Goal: Complete application form: Complete application form

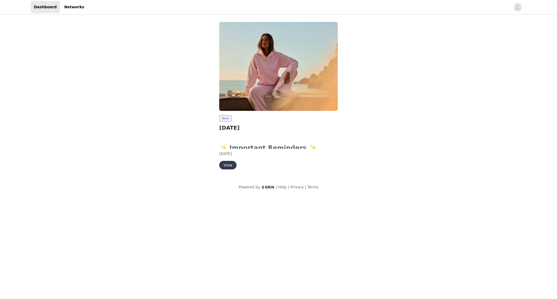
click at [229, 166] on button "View" at bounding box center [227, 165] width 17 height 9
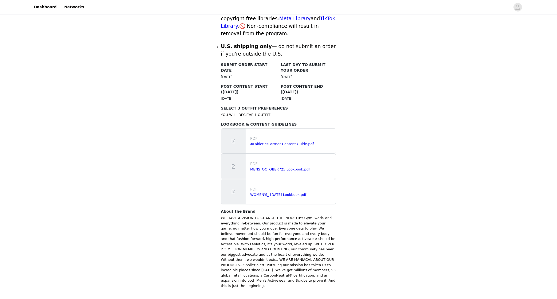
scroll to position [253, 0]
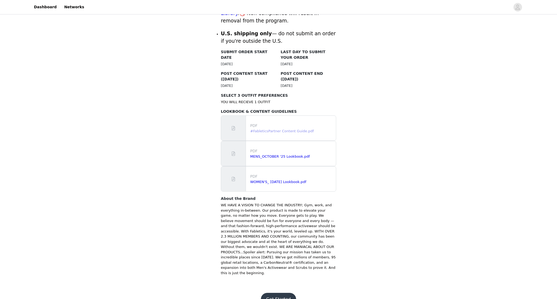
click at [258, 129] on link "#FableticsPartner Content Guide.pdf" at bounding box center [282, 131] width 64 height 4
click at [266, 154] on link "MENS_OCTOBER '25 Lookbook.pdf" at bounding box center [280, 156] width 60 height 4
click at [275, 180] on link "WOMEN'S_ [DATE] Lookbook.pdf" at bounding box center [278, 182] width 56 height 4
click at [276, 293] on button "Get Started" at bounding box center [279, 299] width 36 height 13
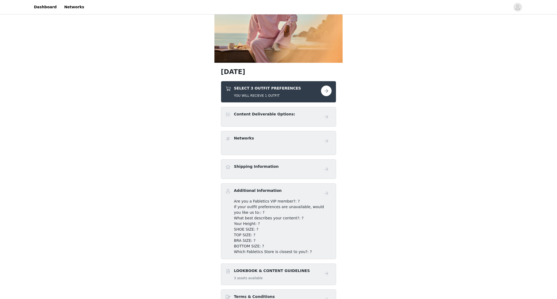
scroll to position [40, 0]
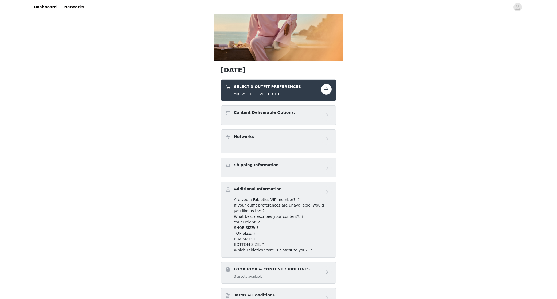
click at [262, 114] on h4 "Content Deliverable Options:" at bounding box center [264, 113] width 61 height 6
click at [327, 89] on button "button" at bounding box center [326, 89] width 11 height 11
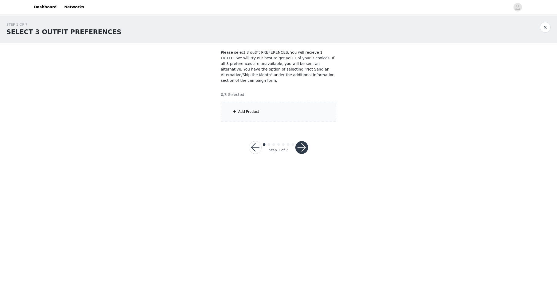
click at [262, 111] on div "Add Product" at bounding box center [278, 112] width 115 height 20
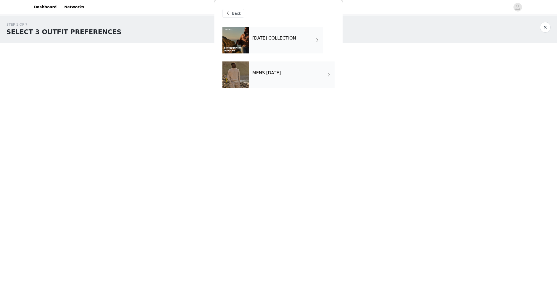
click at [307, 49] on div "[DATE] COLLECTION" at bounding box center [286, 40] width 74 height 27
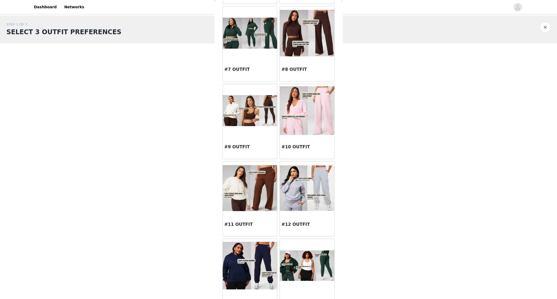
scroll to position [255, 0]
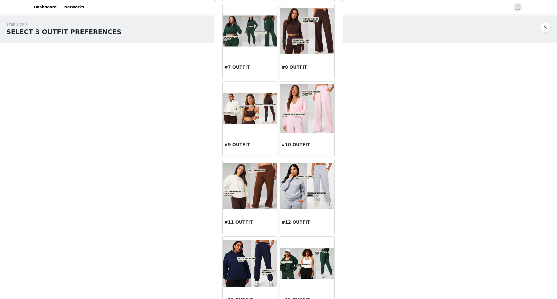
click at [317, 113] on img at bounding box center [307, 108] width 54 height 48
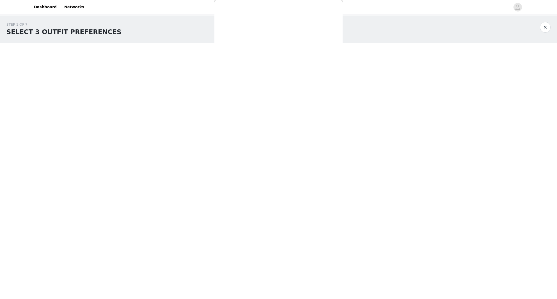
scroll to position [0, 0]
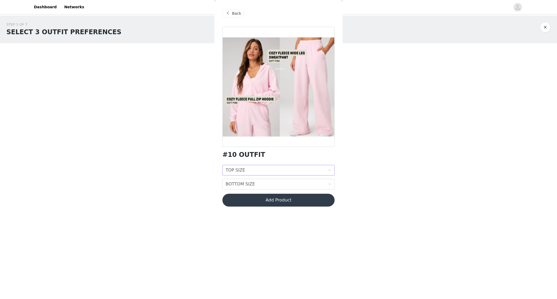
click at [255, 170] on div "TOP SIZE TOP SIZE" at bounding box center [277, 170] width 102 height 10
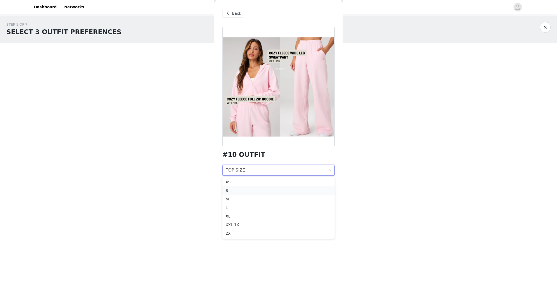
click at [244, 193] on div "S" at bounding box center [279, 190] width 106 height 6
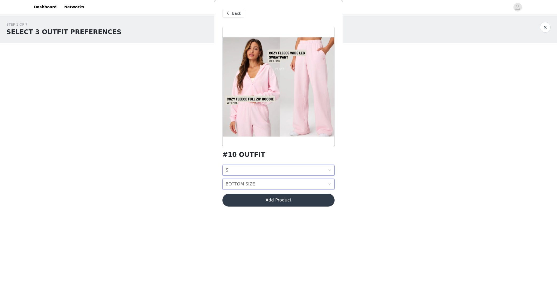
click at [252, 186] on div "BOTTOM SIZE" at bounding box center [240, 184] width 29 height 10
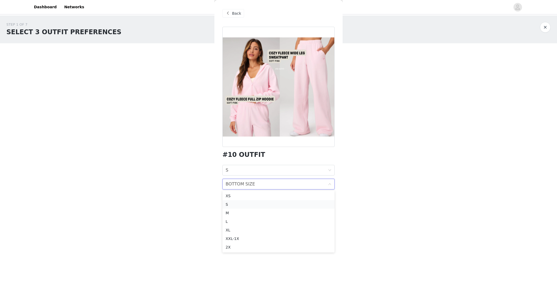
click at [245, 204] on div "S" at bounding box center [279, 204] width 106 height 6
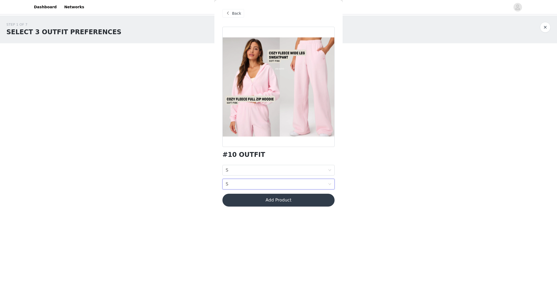
click at [255, 201] on button "Add Product" at bounding box center [278, 200] width 112 height 13
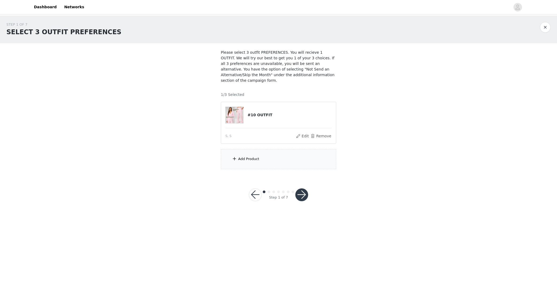
click at [248, 164] on div "Add Product" at bounding box center [278, 159] width 115 height 20
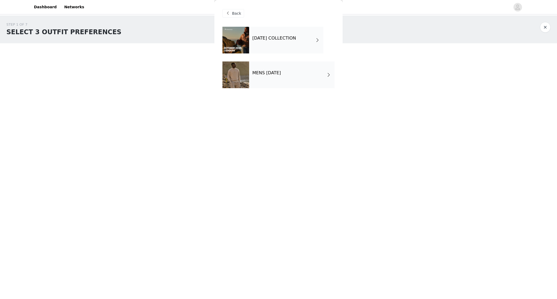
click at [274, 51] on div "[DATE] COLLECTION" at bounding box center [286, 40] width 74 height 27
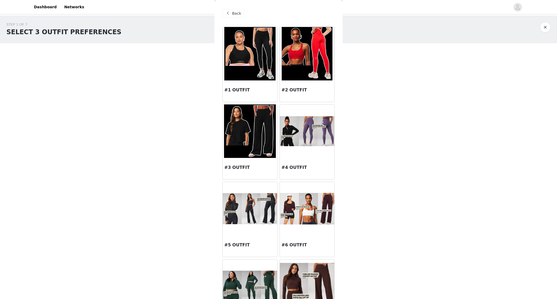
click at [299, 72] on img at bounding box center [307, 53] width 50 height 53
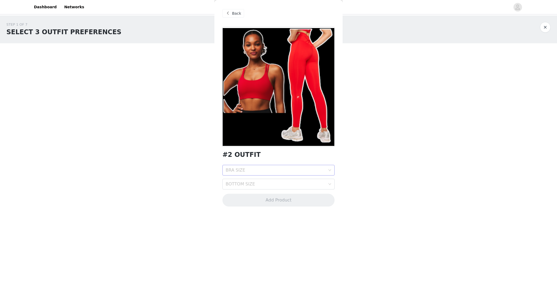
click at [269, 170] on div "BRA SIZE" at bounding box center [276, 169] width 100 height 5
click at [260, 192] on div "S" at bounding box center [279, 190] width 106 height 6
click at [255, 181] on div "BOTTOM SIZE" at bounding box center [277, 184] width 102 height 10
click at [244, 206] on div "S" at bounding box center [279, 204] width 106 height 6
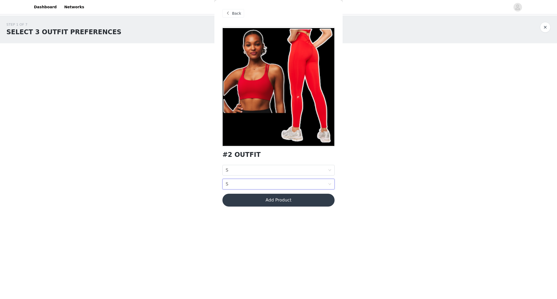
click at [278, 200] on button "Add Product" at bounding box center [278, 200] width 112 height 13
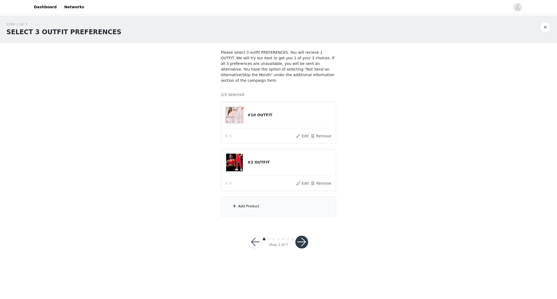
click at [251, 207] on div "Add Product" at bounding box center [248, 206] width 21 height 5
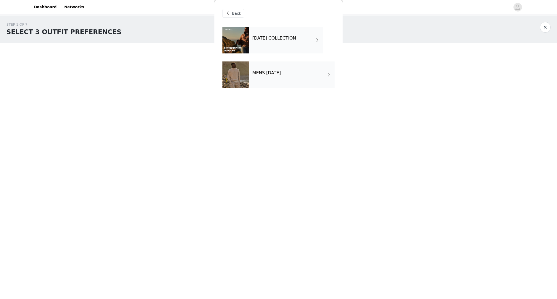
click at [272, 46] on div "[DATE] COLLECTION" at bounding box center [286, 40] width 74 height 27
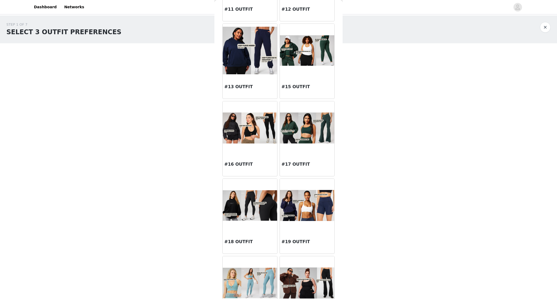
scroll to position [501, 0]
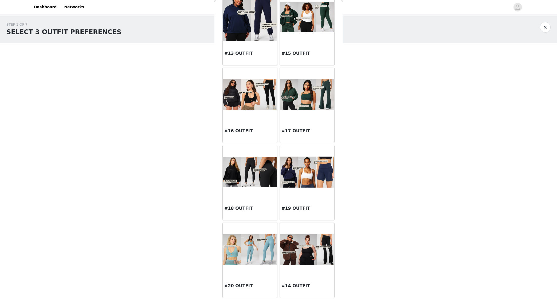
click at [248, 251] on img at bounding box center [250, 249] width 54 height 31
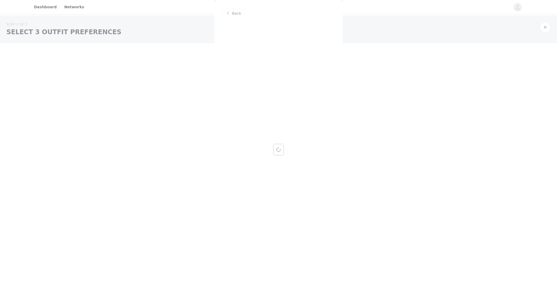
scroll to position [0, 0]
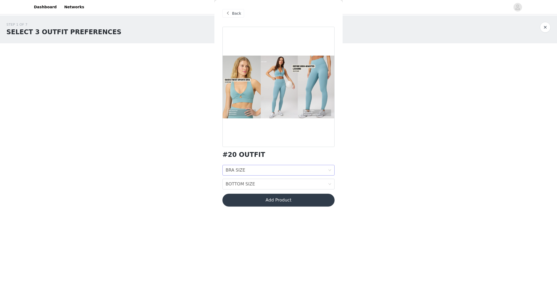
click at [275, 170] on div "BRA SIZE BRA SIZE" at bounding box center [277, 170] width 102 height 10
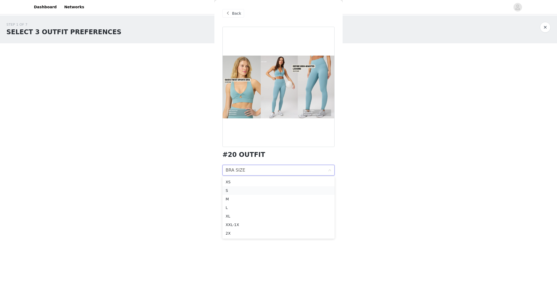
click at [248, 190] on div "S" at bounding box center [279, 190] width 106 height 6
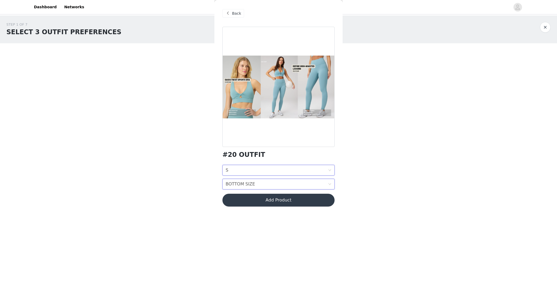
click at [260, 183] on div "BOTTOM SIZE BOTTOM SIZE" at bounding box center [277, 184] width 102 height 10
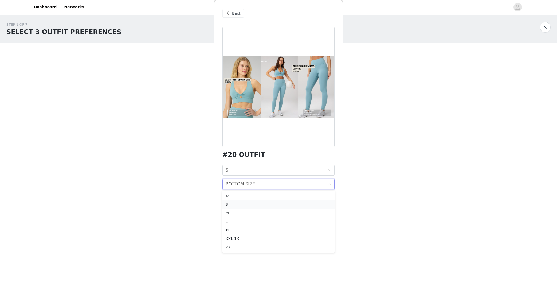
click at [244, 208] on li "S" at bounding box center [278, 204] width 112 height 9
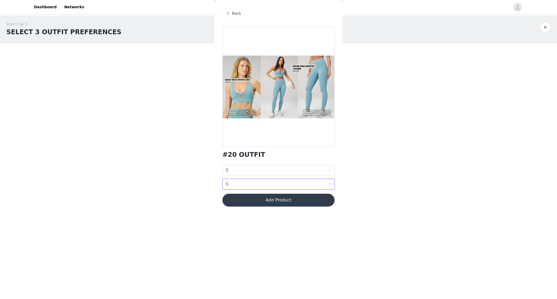
click at [276, 200] on button "Add Product" at bounding box center [278, 200] width 112 height 13
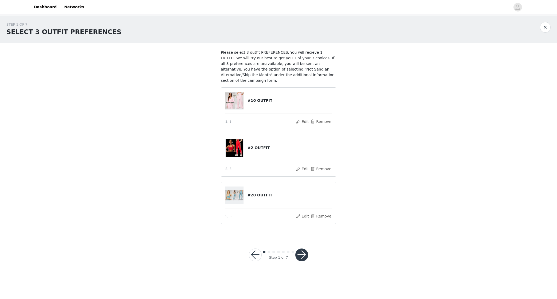
click at [303, 253] on button "button" at bounding box center [301, 254] width 13 height 13
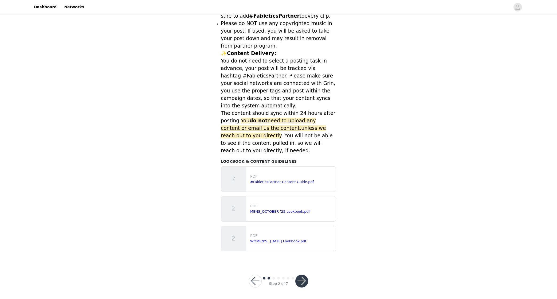
scroll to position [154, 0]
click at [306, 283] on button "button" at bounding box center [301, 281] width 13 height 13
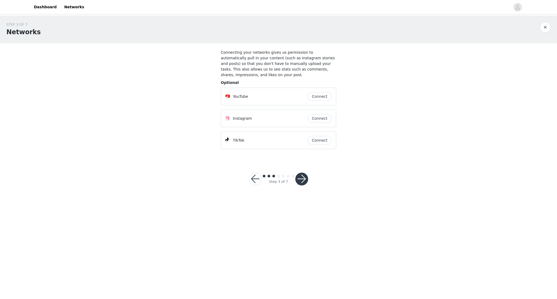
click at [301, 178] on button "button" at bounding box center [301, 179] width 13 height 13
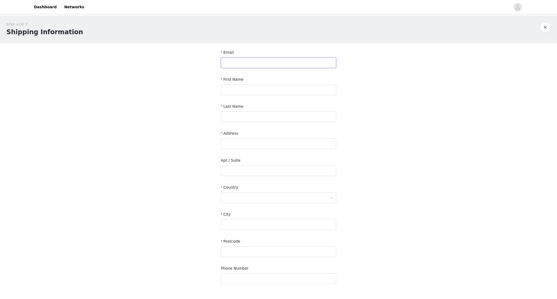
click at [246, 61] on input "text" at bounding box center [278, 62] width 115 height 11
type input "[EMAIL_ADDRESS][DOMAIN_NAME]"
type input "[PERSON_NAME]"
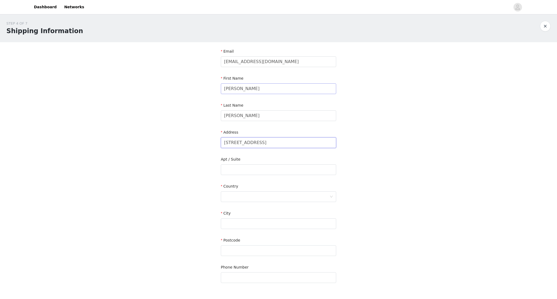
type input "[STREET_ADDRESS]"
type input "Apt 3601"
click at [265, 196] on div at bounding box center [277, 197] width 106 height 10
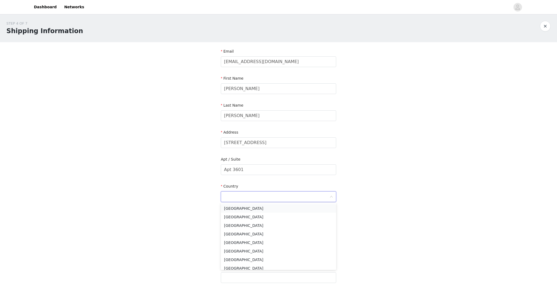
click at [242, 205] on li "[GEOGRAPHIC_DATA]" at bounding box center [278, 208] width 115 height 9
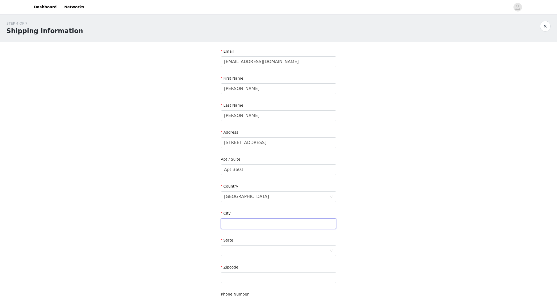
click at [240, 222] on input "text" at bounding box center [278, 223] width 115 height 11
type input "[GEOGRAPHIC_DATA]"
type input "60610"
type input "7738071400"
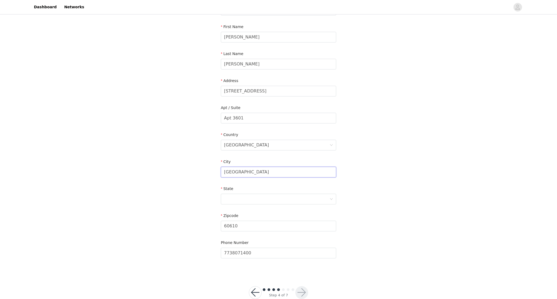
scroll to position [65, 0]
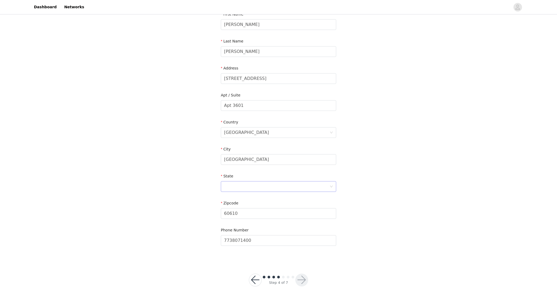
click at [232, 190] on div at bounding box center [277, 186] width 106 height 10
type input "Il"
click at [230, 197] on li "[US_STATE]" at bounding box center [278, 198] width 115 height 9
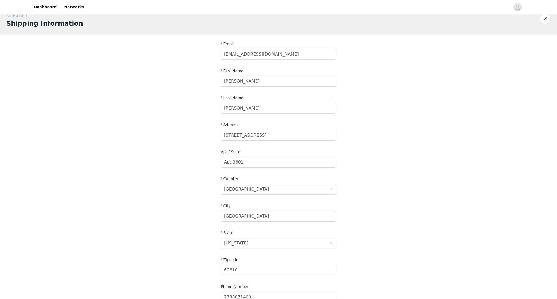
scroll to position [0, 0]
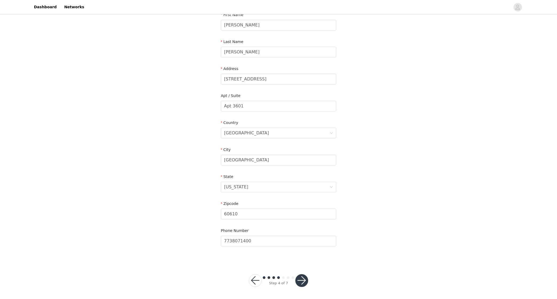
click at [300, 281] on button "button" at bounding box center [301, 280] width 13 height 13
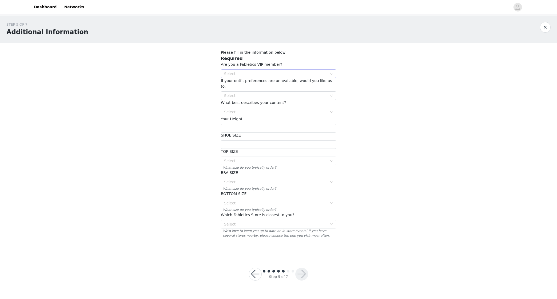
click at [266, 74] on div "Select" at bounding box center [275, 73] width 103 height 5
click at [253, 95] on li "NO" at bounding box center [278, 93] width 115 height 9
click at [249, 93] on div "Select" at bounding box center [275, 95] width 103 height 5
click at [286, 104] on li "Pick out another outfit that is similar to one of your choices" at bounding box center [278, 100] width 115 height 9
click at [252, 109] on div "Select" at bounding box center [275, 111] width 103 height 5
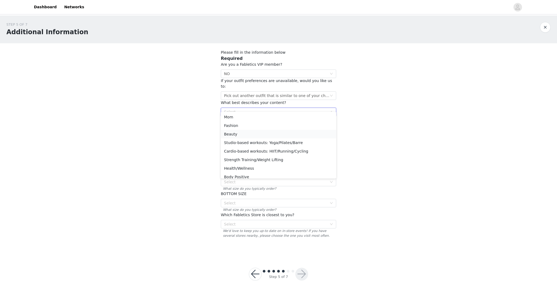
click at [251, 134] on li "Beauty" at bounding box center [278, 134] width 115 height 9
click at [255, 108] on div "Select Beauty" at bounding box center [277, 112] width 106 height 8
click at [206, 144] on div "STEP 5 OF 7 Additional Information Please fill in the information below Require…" at bounding box center [278, 134] width 557 height 239
click at [244, 124] on input "text" at bounding box center [278, 128] width 115 height 9
type input "5'2"
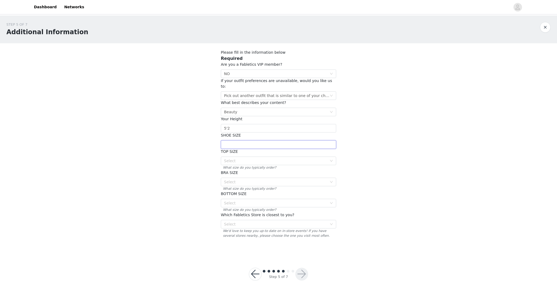
click at [241, 140] on input "text" at bounding box center [278, 144] width 115 height 9
type input "6.5"
click at [238, 158] on div "Select" at bounding box center [277, 161] width 106 height 8
click at [233, 182] on li "S" at bounding box center [278, 183] width 115 height 9
click at [238, 179] on div "Select" at bounding box center [275, 181] width 103 height 5
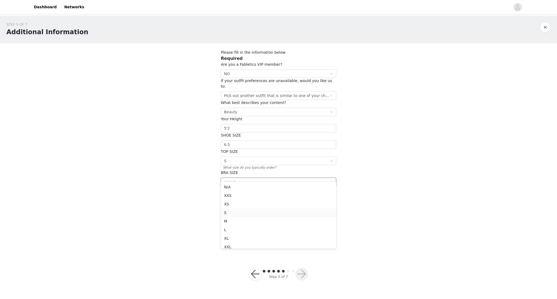
click at [235, 214] on li "S" at bounding box center [278, 212] width 115 height 9
click at [238, 178] on div "Select S" at bounding box center [277, 182] width 106 height 8
click at [194, 185] on div "STEP 5 OF 7 Additional Information Please fill in the information below Require…" at bounding box center [278, 134] width 557 height 239
click at [256, 207] on span "What size do you typically order?" at bounding box center [278, 209] width 115 height 5
click at [255, 200] on div "Select" at bounding box center [275, 202] width 103 height 5
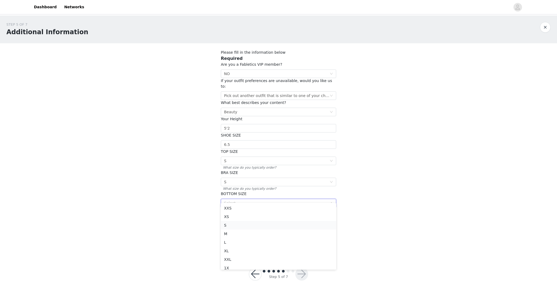
click at [246, 226] on li "S" at bounding box center [278, 225] width 115 height 9
click at [245, 222] on div "Select" at bounding box center [277, 224] width 106 height 8
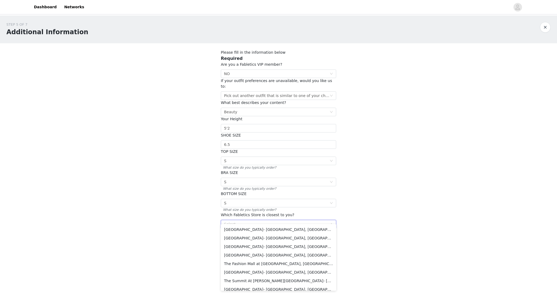
scroll to position [396, 0]
click at [284, 253] on li "[GEOGRAPHIC_DATA]- [GEOGRAPHIC_DATA], [GEOGRAPHIC_DATA]" at bounding box center [278, 252] width 115 height 9
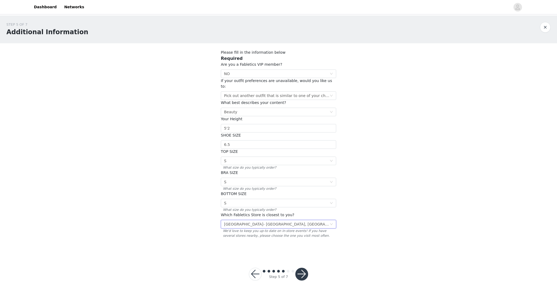
click at [304, 269] on button "button" at bounding box center [301, 274] width 13 height 13
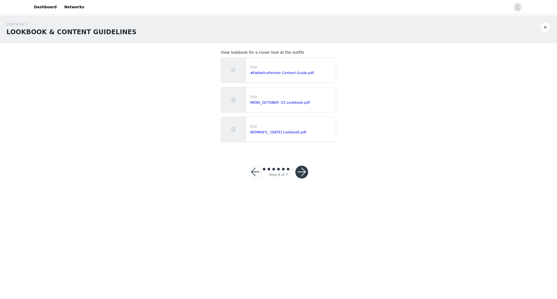
click at [300, 169] on button "button" at bounding box center [301, 172] width 13 height 13
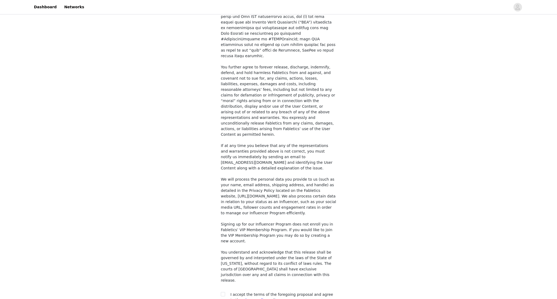
scroll to position [305, 0]
click at [222, 293] on input "checkbox" at bounding box center [223, 295] width 4 height 4
checkbox input "true"
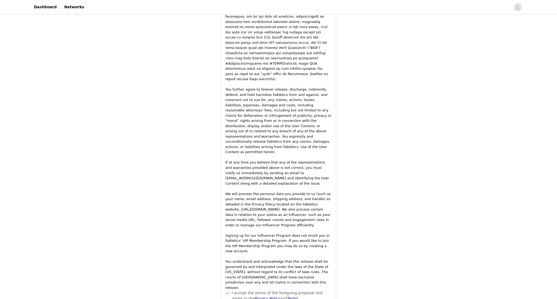
scroll to position [679, 0]
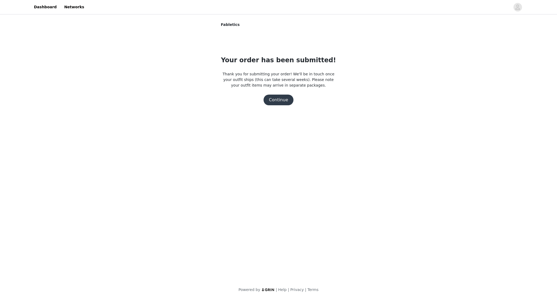
scroll to position [0, 0]
